Goal: Information Seeking & Learning: Learn about a topic

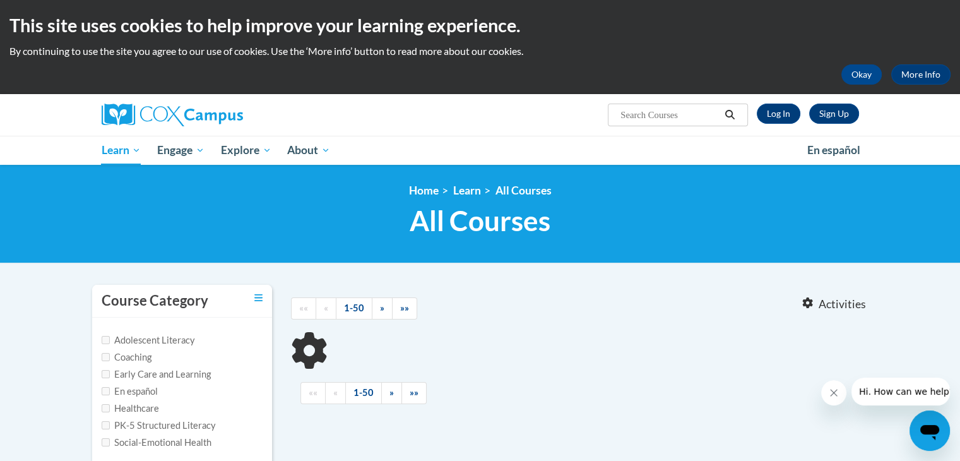
click at [163, 256] on div "<en>My Learning</en><fr>New fr_My Learning</fr><it>New it_My Learning</it><de>N…" at bounding box center [480, 214] width 960 height 98
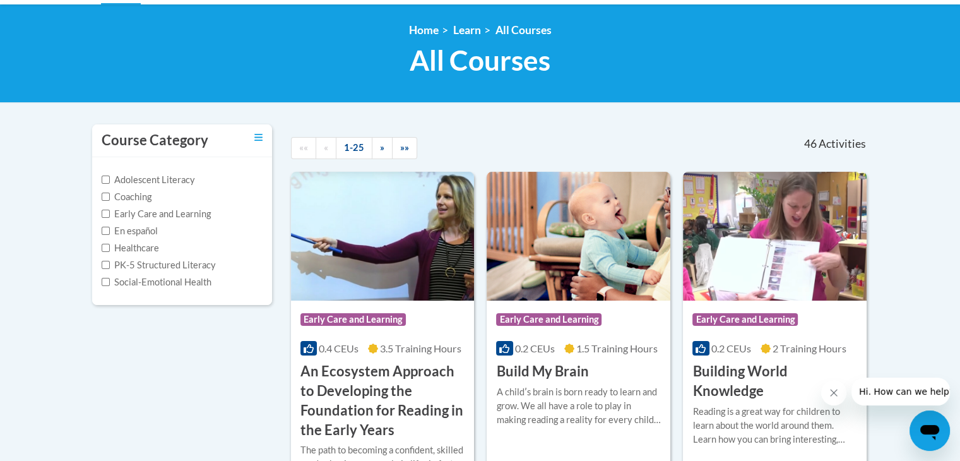
scroll to position [251, 0]
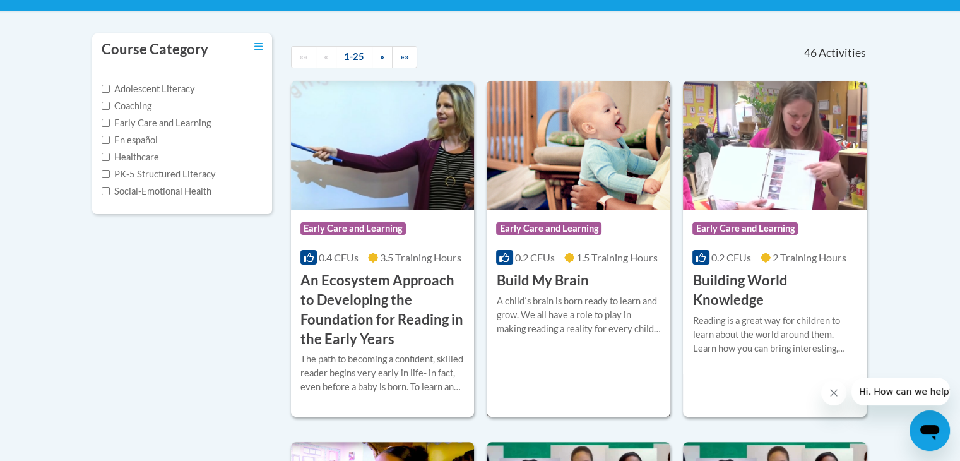
click at [540, 278] on h3 "Build My Brain" at bounding box center [542, 281] width 92 height 20
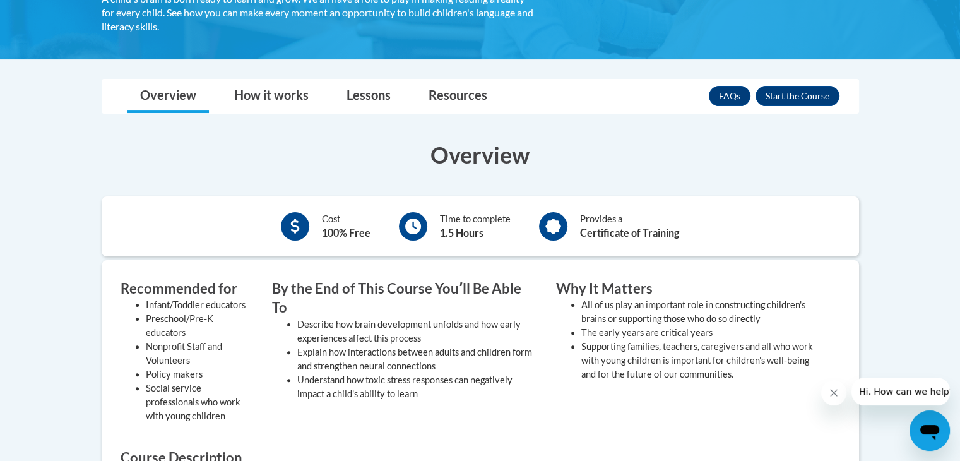
scroll to position [265, 0]
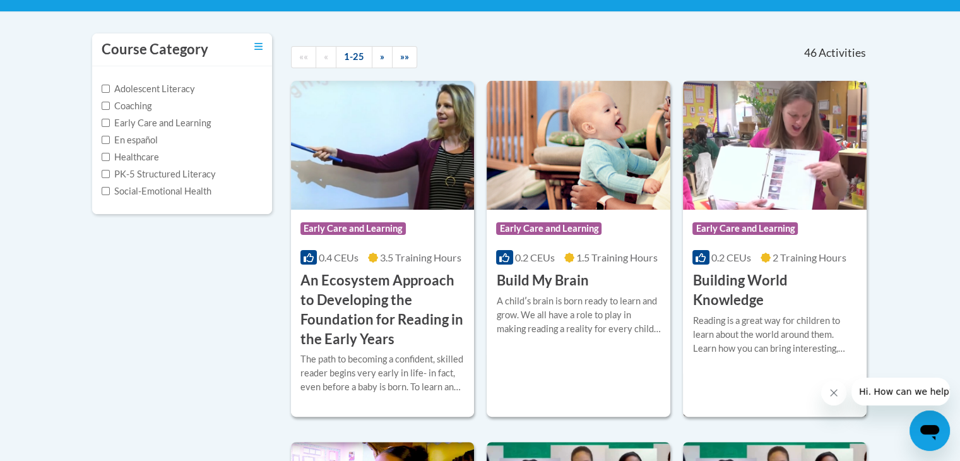
drag, startPoint x: 717, startPoint y: 295, endPoint x: 708, endPoint y: 287, distance: 11.2
click at [708, 287] on h3 "Building World Knowledge" at bounding box center [775, 290] width 165 height 39
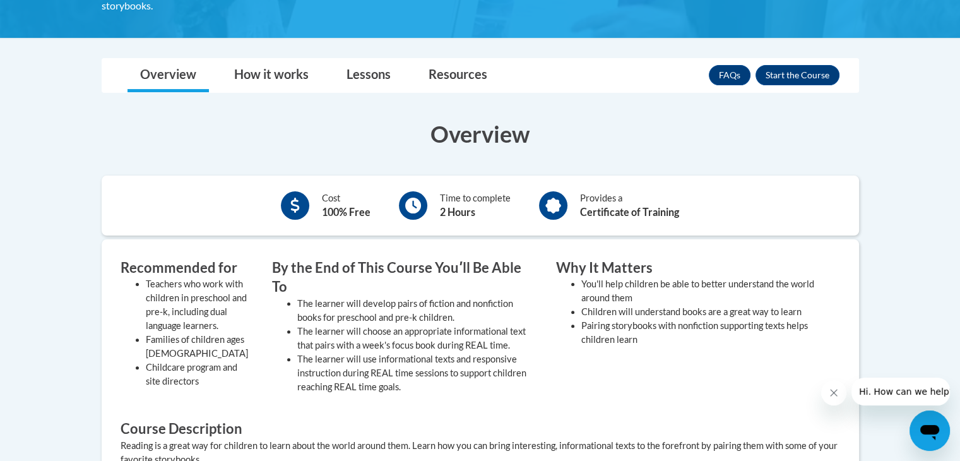
scroll to position [293, 0]
click at [254, 78] on link "How it works" at bounding box center [272, 75] width 100 height 33
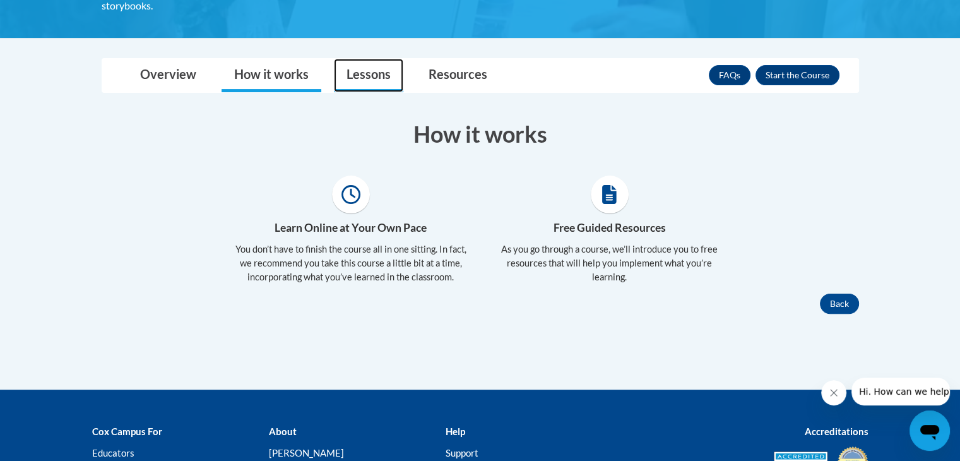
click at [356, 73] on link "Lessons" at bounding box center [368, 75] width 69 height 33
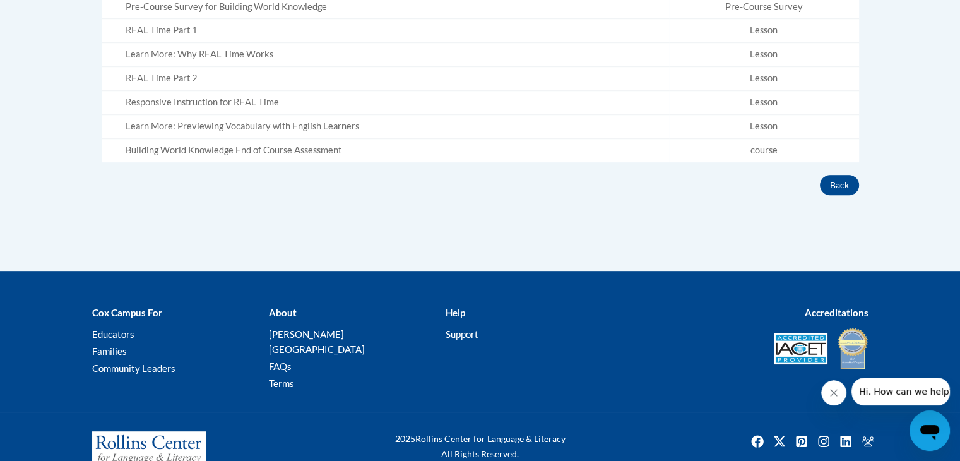
scroll to position [525, 0]
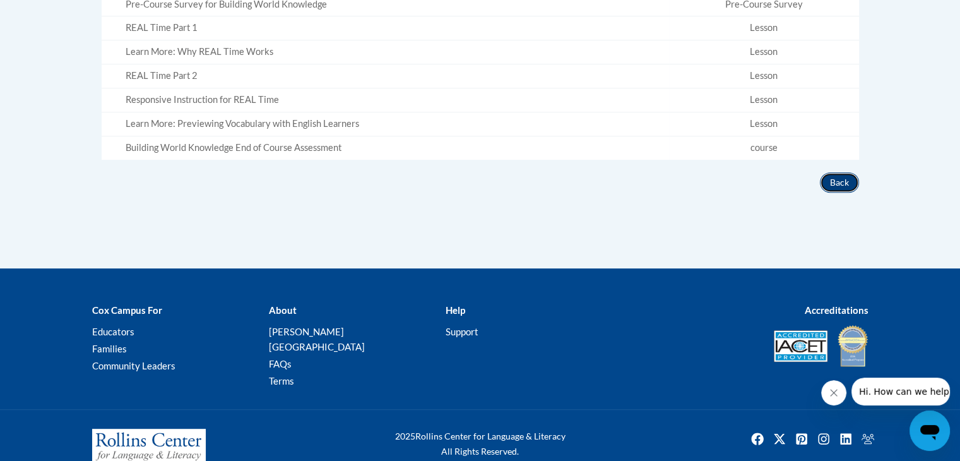
click at [842, 181] on button "Back" at bounding box center [839, 182] width 39 height 20
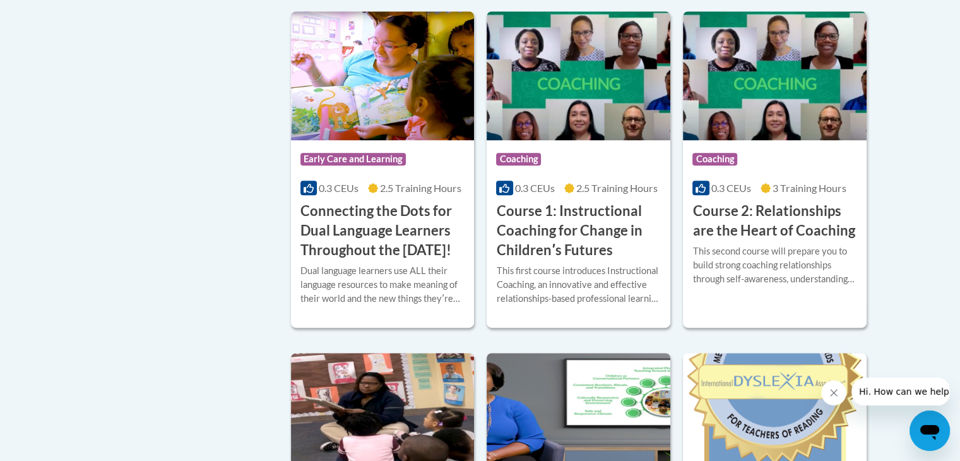
scroll to position [681, 0]
drag, startPoint x: 338, startPoint y: 217, endPoint x: 321, endPoint y: 266, distance: 51.9
click at [321, 260] on h3 "Connecting the Dots for Dual Language Learners Throughout the [DATE]!" at bounding box center [382, 231] width 165 height 58
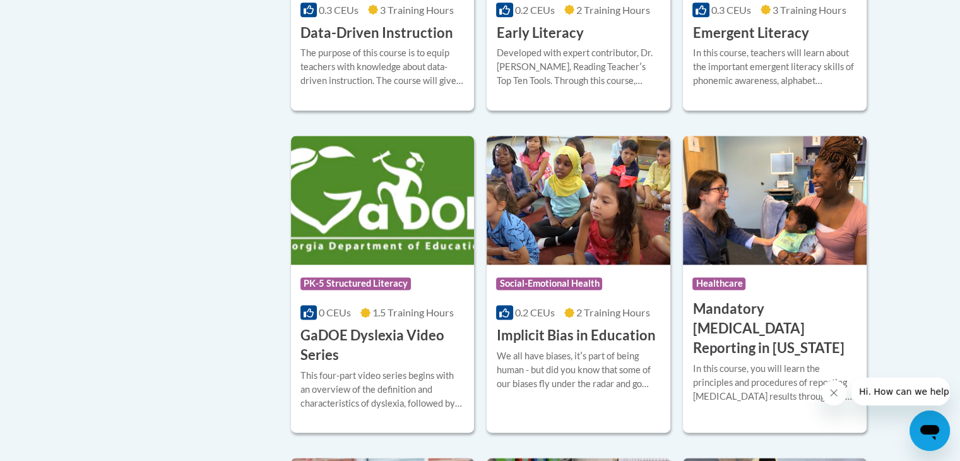
scroll to position [1579, 0]
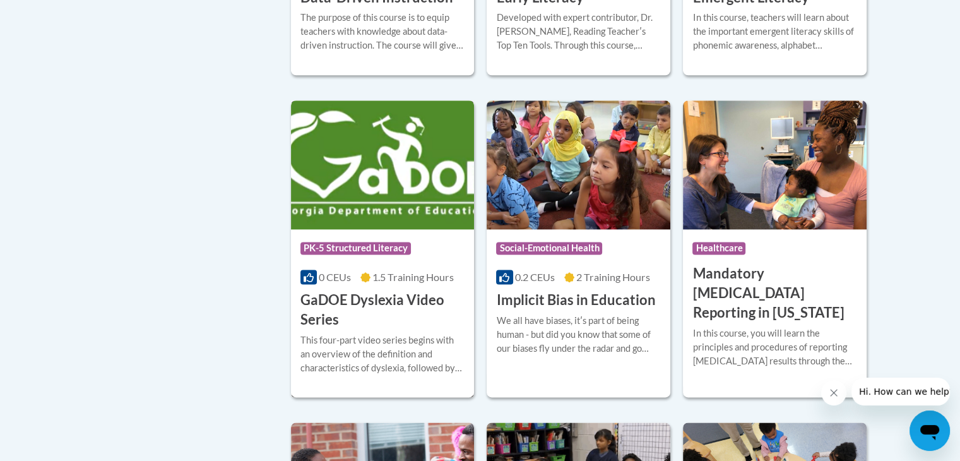
click at [318, 359] on div "This four-part video series begins with an overview of the definition and chara…" at bounding box center [382, 354] width 165 height 42
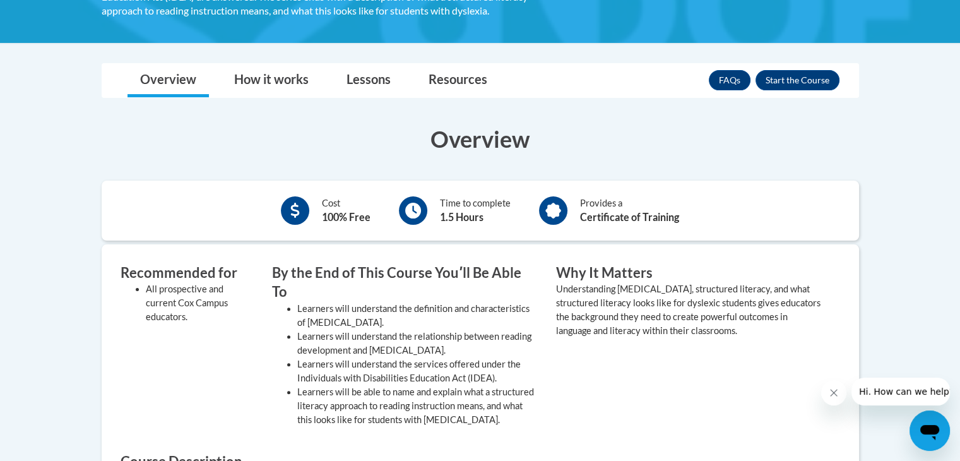
scroll to position [300, 0]
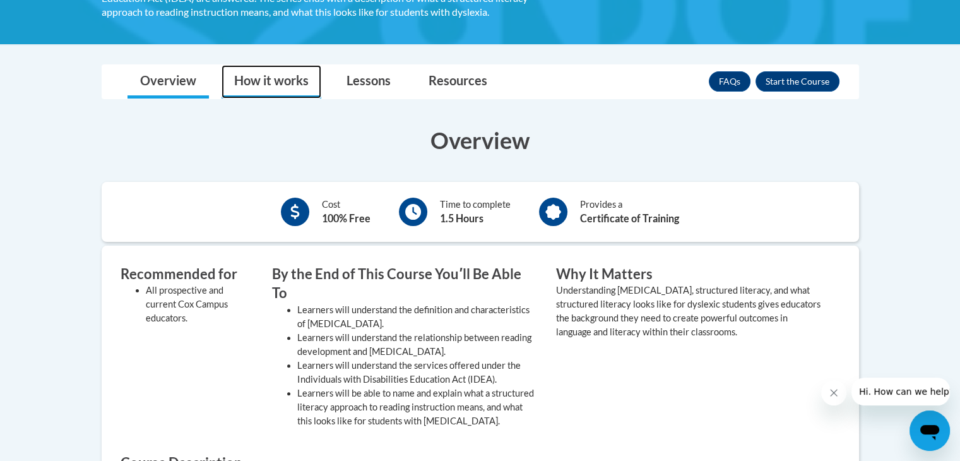
click at [251, 80] on link "How it works" at bounding box center [272, 81] width 100 height 33
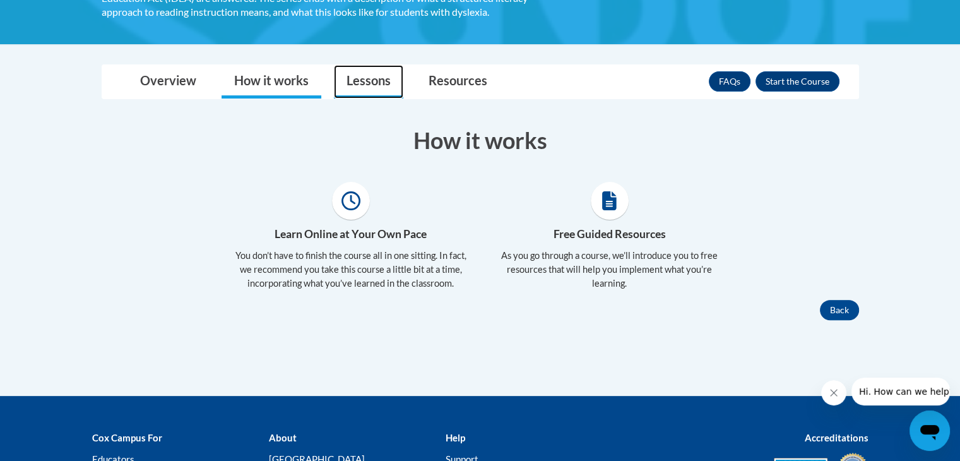
drag, startPoint x: 367, startPoint y: 76, endPoint x: 348, endPoint y: 83, distance: 20.0
click at [348, 83] on link "Lessons" at bounding box center [368, 81] width 69 height 33
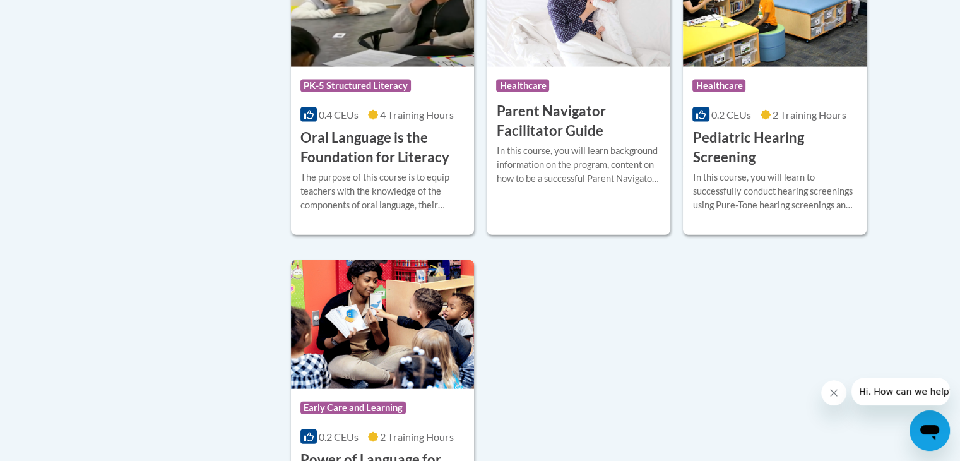
scroll to position [2765, 0]
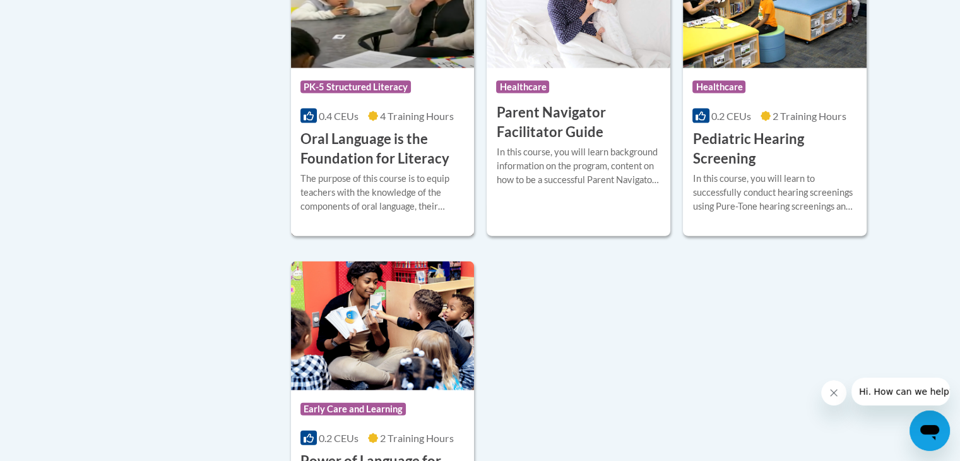
drag, startPoint x: 391, startPoint y: 105, endPoint x: 368, endPoint y: 107, distance: 23.4
click at [368, 93] on span "PK-5 Structured Literacy" at bounding box center [355, 87] width 110 height 13
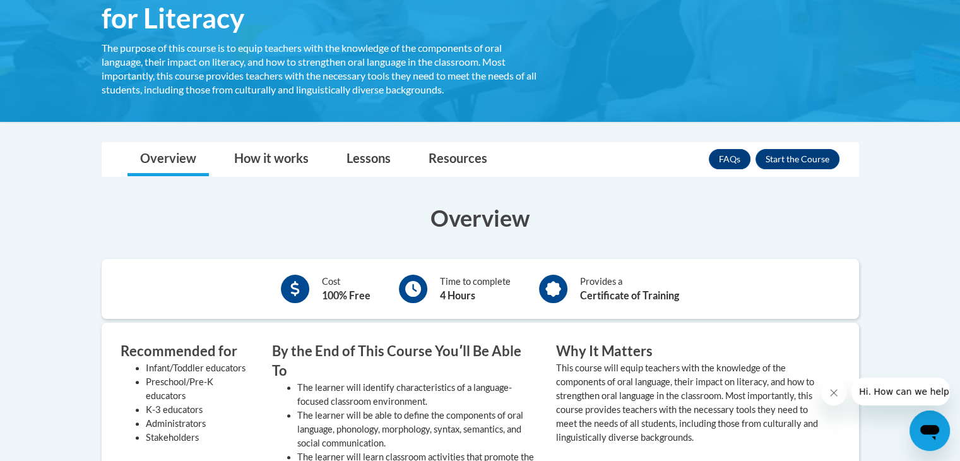
scroll to position [364, 0]
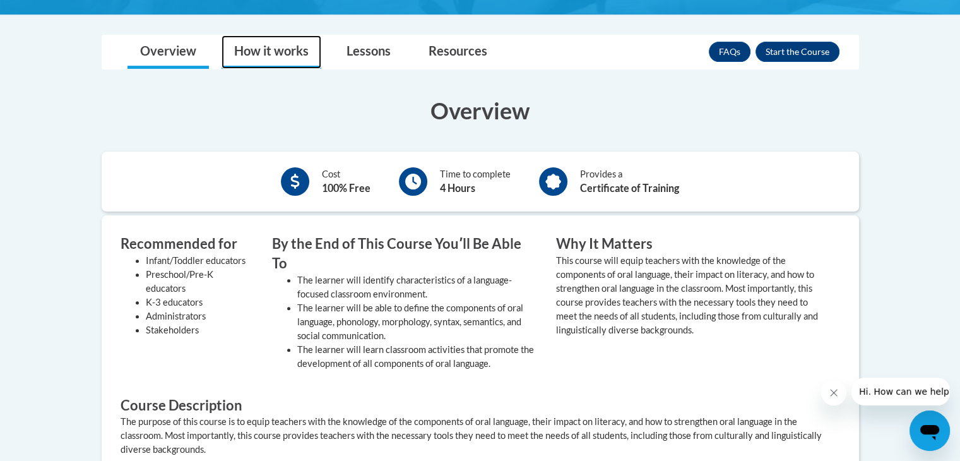
click at [288, 48] on link "How it works" at bounding box center [272, 51] width 100 height 33
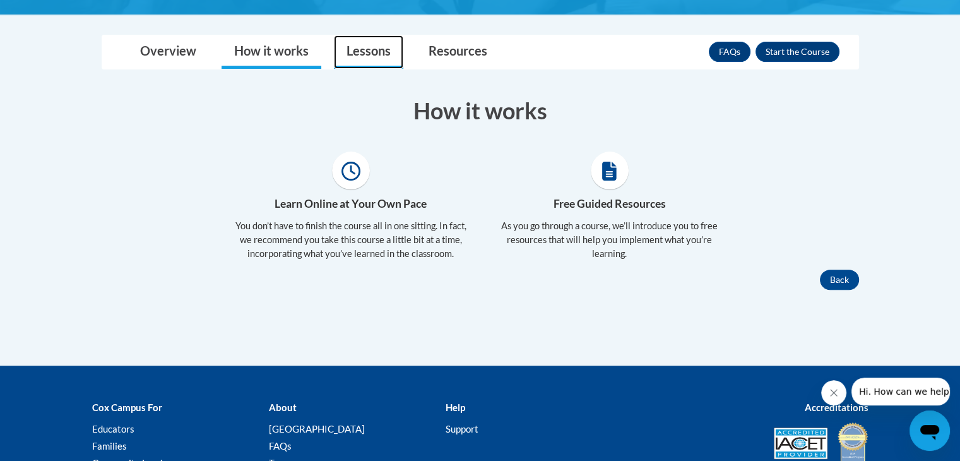
click at [374, 51] on link "Lessons" at bounding box center [368, 51] width 69 height 33
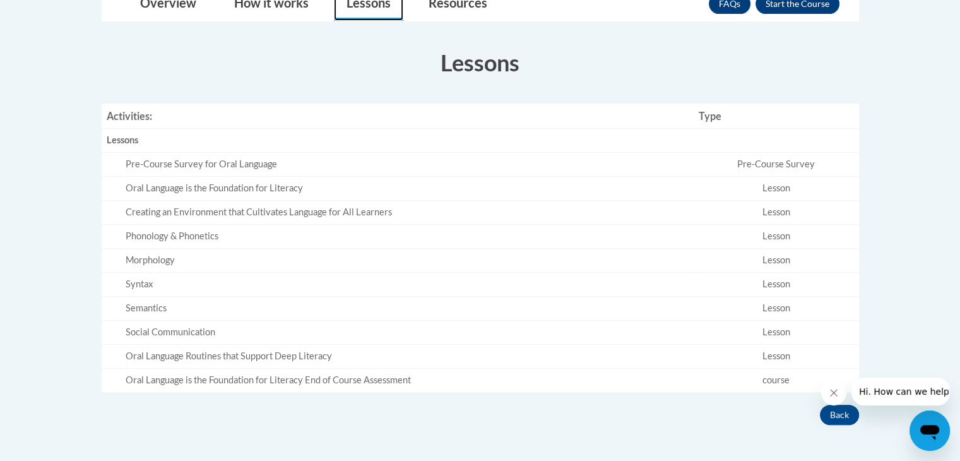
scroll to position [412, 0]
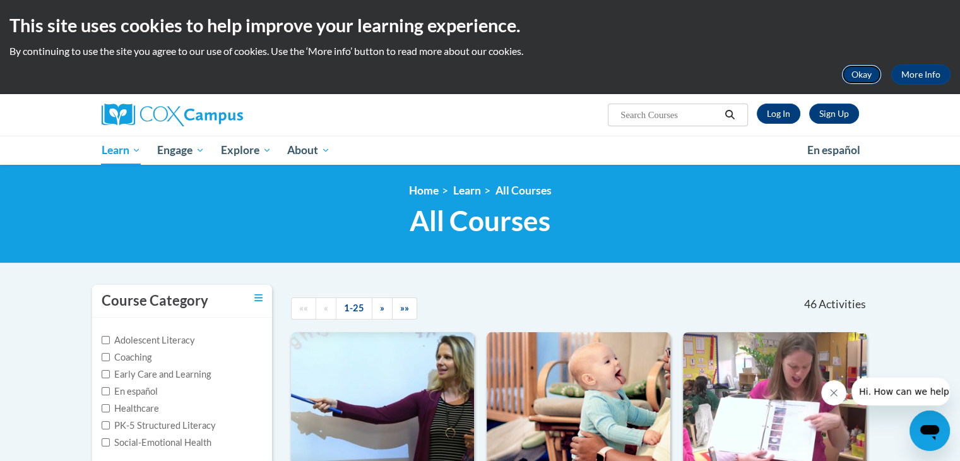
click at [855, 74] on button "Okay" at bounding box center [861, 74] width 40 height 20
